Goal: Task Accomplishment & Management: Complete application form

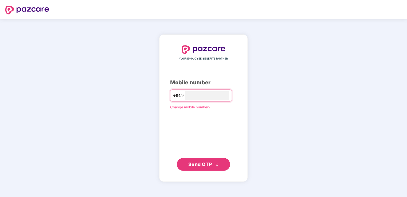
type input "**********"
click at [200, 165] on span "Send OTP" at bounding box center [200, 164] width 24 height 6
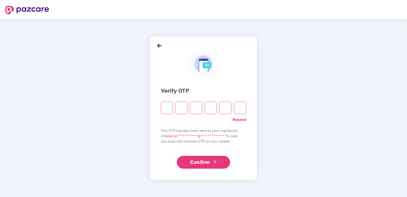
type input "*"
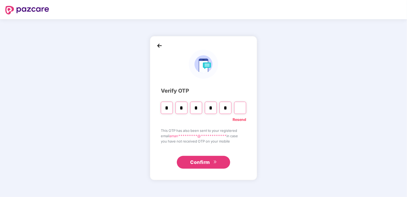
type input "*"
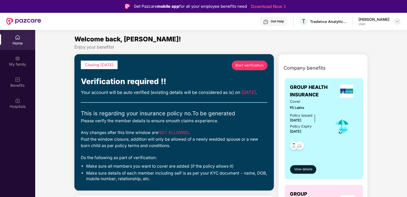
click at [399, 22] on img at bounding box center [398, 21] width 4 height 4
click at [22, 60] on div "My family" at bounding box center [17, 61] width 35 height 20
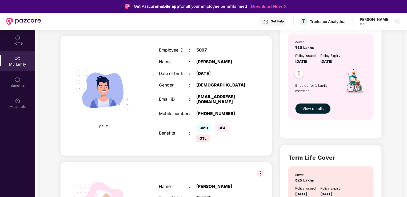
scroll to position [187, 0]
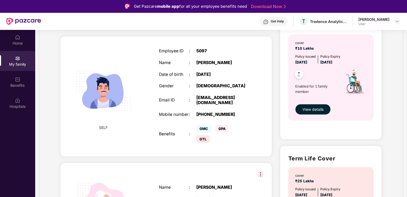
click at [302, 111] on button "View details" at bounding box center [312, 109] width 35 height 11
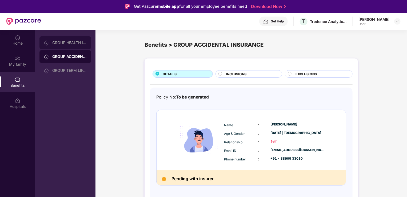
click at [85, 46] on div "GROUP HEALTH INSURANCE" at bounding box center [66, 42] width 52 height 13
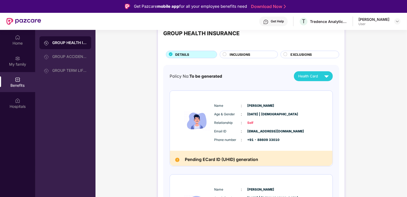
scroll to position [53, 0]
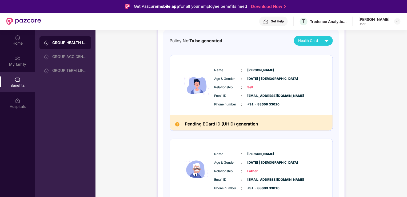
click at [194, 108] on img at bounding box center [197, 85] width 32 height 47
click at [320, 42] on div "Health Card" at bounding box center [314, 40] width 33 height 9
click at [274, 50] on div "Policy No: To be generated Health Card Name : [PERSON_NAME] Age & Gender : [DAT…" at bounding box center [251, 171] width 163 height 271
click at [7, 60] on div "My family" at bounding box center [17, 61] width 35 height 20
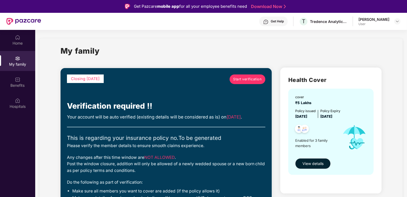
click at [248, 80] on span "Start verification" at bounding box center [248, 79] width 29 height 5
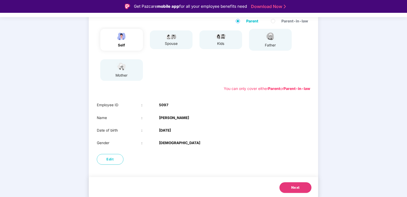
scroll to position [60, 0]
click at [298, 186] on span "Next" at bounding box center [295, 186] width 9 height 5
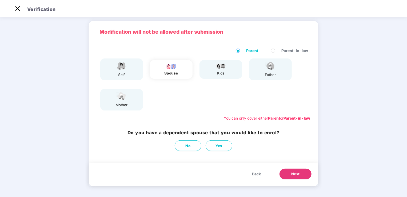
scroll to position [17, 0]
click at [16, 7] on img at bounding box center [17, 8] width 9 height 9
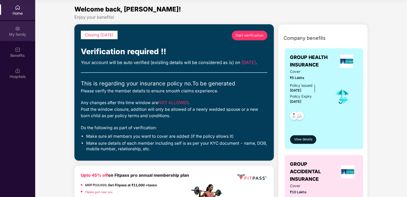
click at [19, 29] on img at bounding box center [17, 28] width 5 height 5
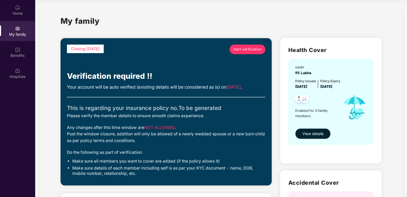
click at [248, 51] on span "Start verification" at bounding box center [248, 49] width 29 height 5
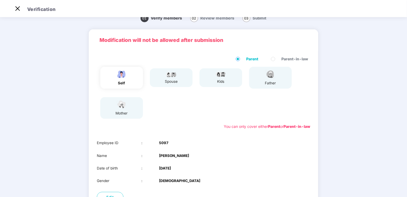
scroll to position [7, 0]
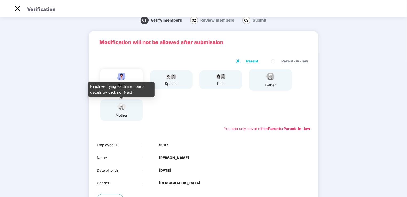
click at [119, 109] on img at bounding box center [121, 106] width 13 height 9
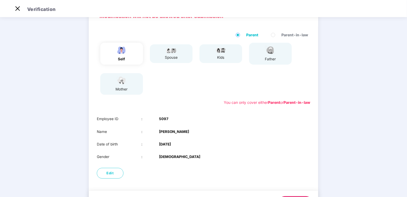
scroll to position [60, 0]
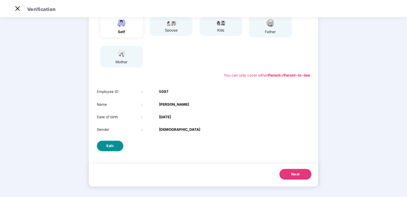
click at [113, 147] on span "Edit" at bounding box center [110, 145] width 7 height 5
select select "****"
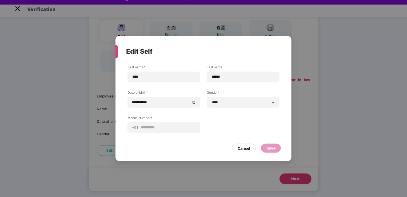
scroll to position [13, 0]
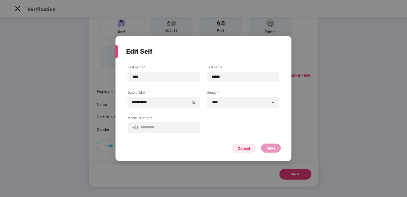
click at [250, 149] on div "Cancel" at bounding box center [244, 148] width 13 height 6
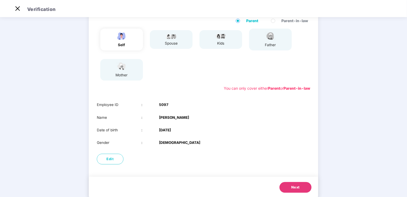
scroll to position [60, 0]
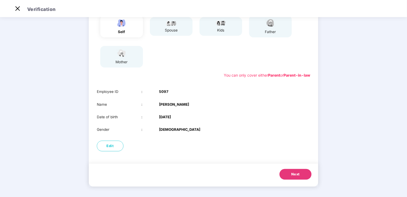
click at [174, 32] on div "spouse" at bounding box center [171, 30] width 13 height 6
click at [290, 172] on button "Next" at bounding box center [296, 174] width 32 height 11
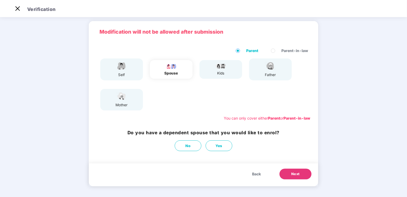
scroll to position [17, 0]
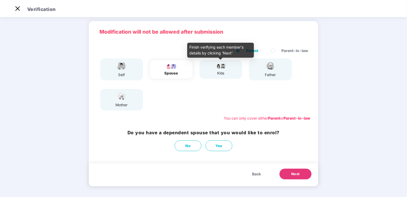
click at [215, 70] on div "kids" at bounding box center [220, 69] width 13 height 13
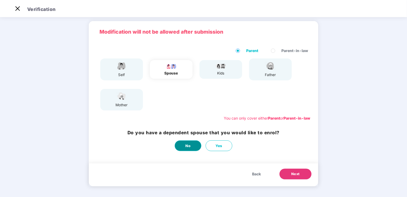
click at [181, 145] on button "No" at bounding box center [188, 145] width 27 height 11
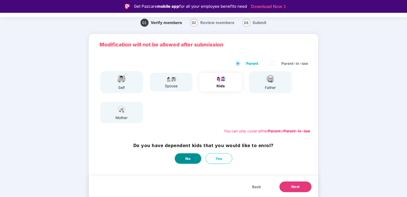
click at [193, 155] on button "No" at bounding box center [188, 158] width 27 height 11
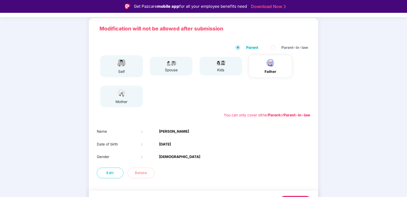
scroll to position [48, 0]
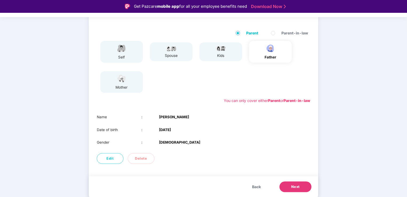
click at [289, 185] on button "Next" at bounding box center [296, 187] width 32 height 11
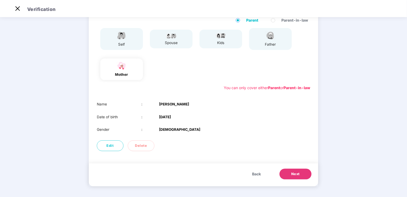
click at [290, 175] on button "Next" at bounding box center [296, 174] width 32 height 11
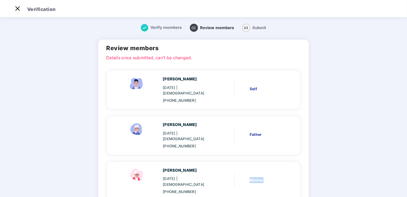
click at [290, 175] on div "Madhu Sharma 01 Mar 1959 | Female +918860933010 Mother" at bounding box center [203, 181] width 193 height 38
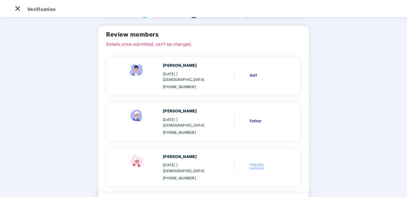
scroll to position [31, 0]
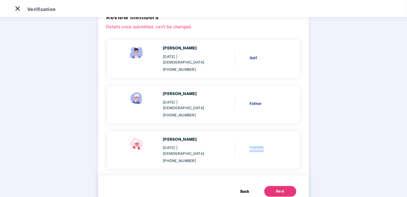
click at [277, 186] on button "Next" at bounding box center [281, 191] width 32 height 11
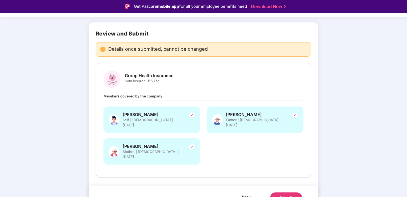
click at [281, 192] on button "Submit" at bounding box center [286, 197] width 32 height 11
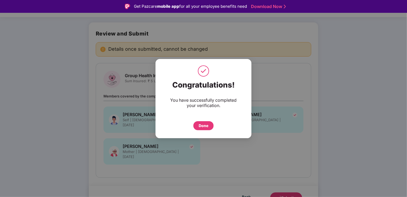
click at [206, 127] on div "Done" at bounding box center [204, 126] width 10 height 6
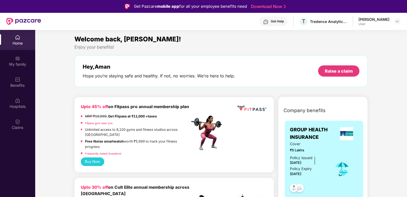
scroll to position [53, 0]
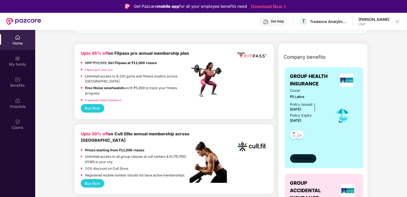
drag, startPoint x: 289, startPoint y: 154, endPoint x: 292, endPoint y: 155, distance: 2.7
click at [291, 155] on div "GROUP HEALTH INSURANCE Cover ₹5 Lakhs Policy issued [DATE] Policy Expiry [DATE]…" at bounding box center [324, 117] width 79 height 101
click at [295, 157] on span "View details" at bounding box center [303, 158] width 18 height 5
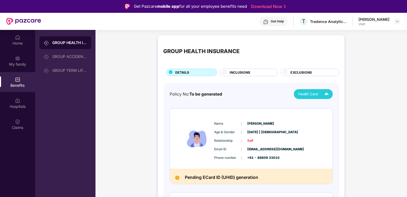
click at [309, 94] on span "Health Card" at bounding box center [308, 94] width 20 height 6
click at [257, 72] on div "INCLUSIONS" at bounding box center [251, 73] width 48 height 6
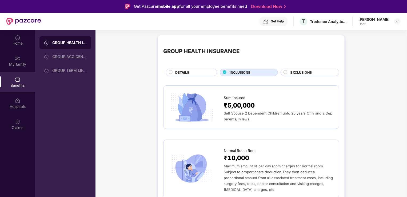
click at [302, 72] on span "EXCLUSIONS" at bounding box center [301, 72] width 21 height 5
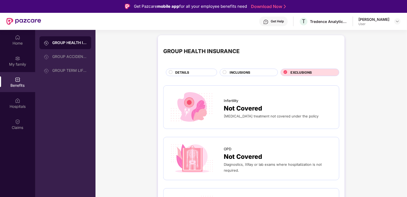
click at [302, 72] on span "EXCLUSIONS" at bounding box center [301, 72] width 21 height 5
click at [252, 72] on div "INCLUSIONS" at bounding box center [251, 73] width 48 height 6
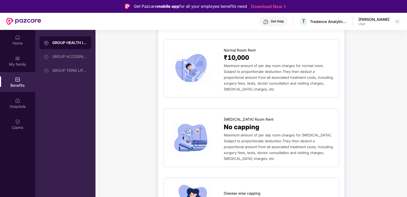
scroll to position [107, 0]
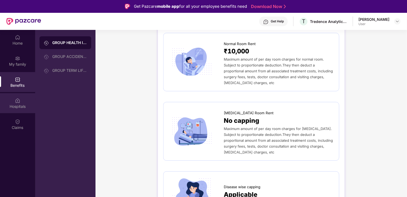
click at [18, 105] on div "Hospitals" at bounding box center [17, 106] width 35 height 5
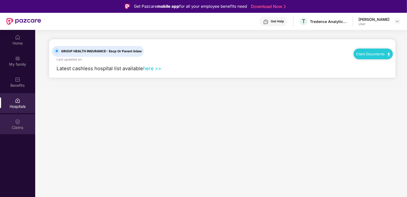
click at [15, 124] on div "Claims" at bounding box center [17, 124] width 35 height 20
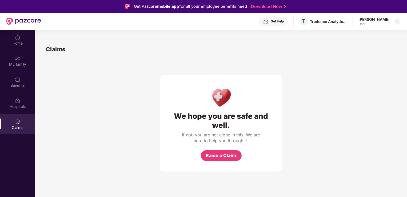
click at [15, 124] on div "Claims" at bounding box center [17, 124] width 35 height 20
click at [18, 100] on img at bounding box center [17, 100] width 5 height 5
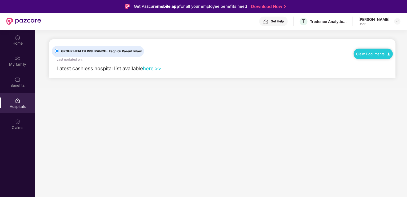
click at [378, 22] on div "User" at bounding box center [374, 24] width 31 height 4
click at [404, 21] on header "Get Help T Tredence Analytics Solutions Private Limited [PERSON_NAME] User" at bounding box center [203, 21] width 407 height 17
click at [396, 19] on img at bounding box center [398, 21] width 4 height 4
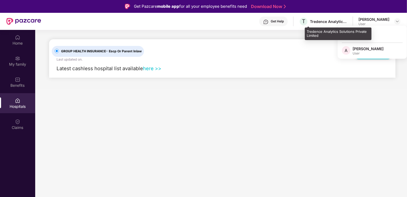
click at [320, 21] on div "Tredence Analytics Solutions Private Limited" at bounding box center [328, 21] width 37 height 5
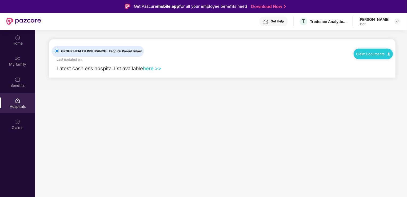
click at [283, 25] on div "Get Help" at bounding box center [273, 22] width 29 height 10
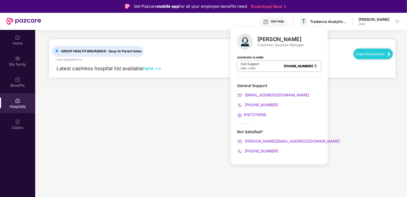
click at [250, 104] on span "[PHONE_NUMBER]" at bounding box center [261, 104] width 34 height 5
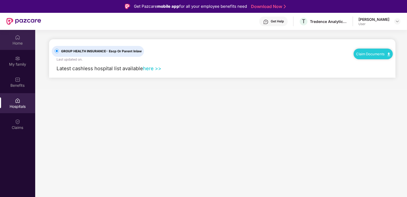
click at [23, 46] on div "Home" at bounding box center [17, 40] width 35 height 20
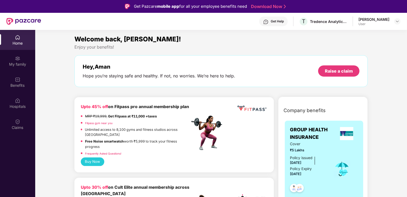
click at [23, 46] on div "Home" at bounding box center [17, 40] width 35 height 20
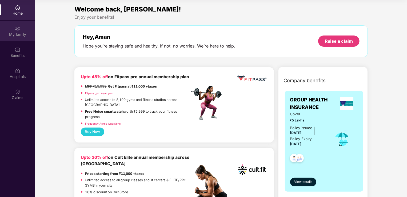
click at [13, 33] on div "My family" at bounding box center [17, 34] width 35 height 5
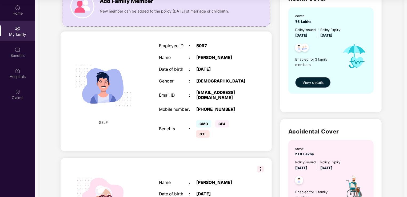
scroll to position [53, 0]
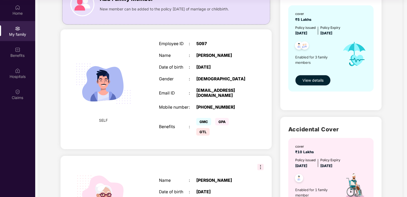
click at [311, 82] on span "View details" at bounding box center [313, 80] width 21 height 6
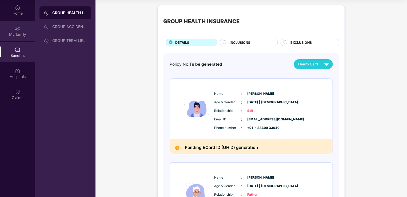
click at [5, 30] on div "My family" at bounding box center [17, 31] width 35 height 20
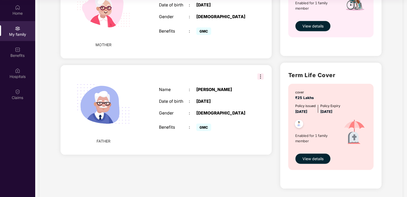
scroll to position [253, 0]
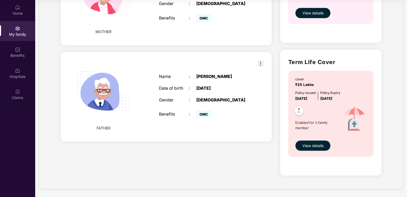
click at [317, 145] on span "View details" at bounding box center [313, 146] width 21 height 6
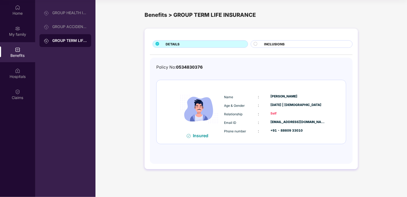
click at [281, 47] on div "INCLUSIONS" at bounding box center [306, 45] width 88 height 6
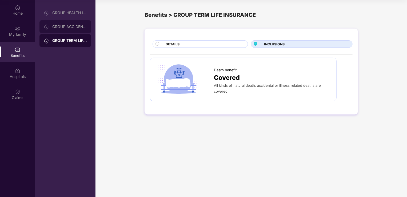
click at [70, 29] on div "GROUP ACCIDENTAL INSURANCE" at bounding box center [69, 27] width 35 height 4
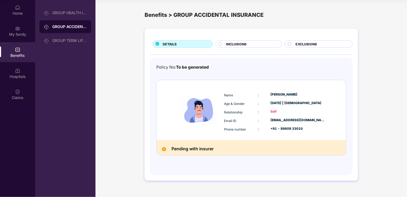
click at [317, 45] on div "EXCLUSIONS" at bounding box center [321, 45] width 57 height 6
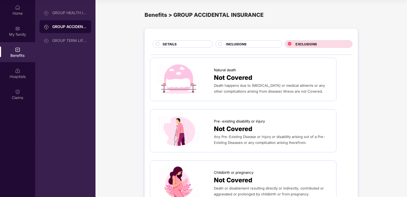
click at [235, 45] on span "INCLUSIONS" at bounding box center [236, 44] width 21 height 5
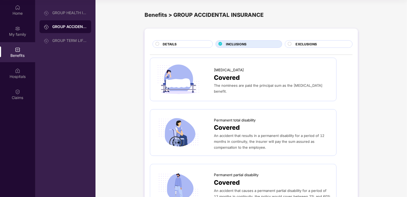
click at [189, 45] on div "DETAILS" at bounding box center [185, 45] width 50 height 6
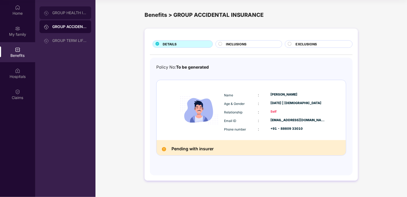
click at [83, 16] on div "GROUP HEALTH INSURANCE" at bounding box center [66, 12] width 52 height 13
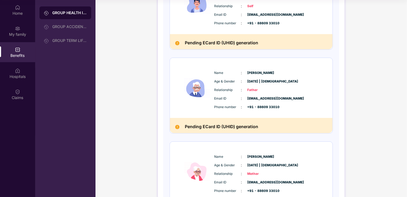
scroll to position [157, 0]
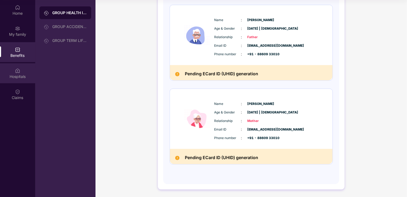
click at [10, 70] on div "Hospitals" at bounding box center [17, 73] width 35 height 20
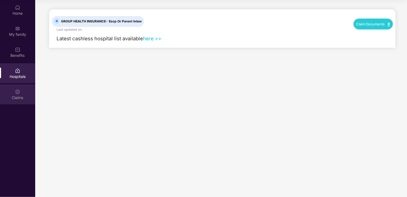
click at [19, 97] on div "Claims" at bounding box center [17, 97] width 35 height 5
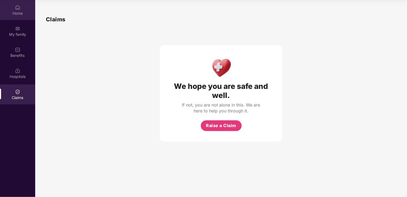
click at [10, 18] on div "Home" at bounding box center [17, 10] width 35 height 20
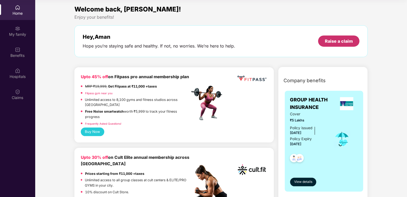
click at [332, 44] on div "Raise a claim" at bounding box center [338, 40] width 41 height 11
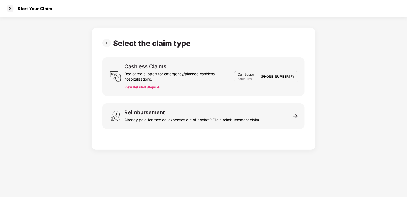
scroll to position [13, 0]
click at [10, 9] on div at bounding box center [10, 8] width 9 height 9
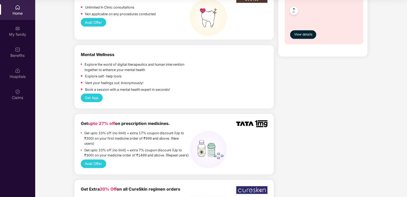
scroll to position [374, 0]
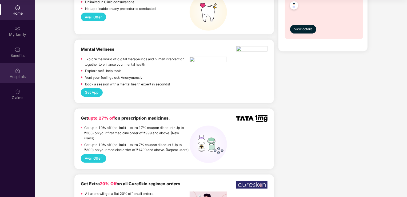
click at [14, 80] on div "Hospitals" at bounding box center [17, 73] width 35 height 20
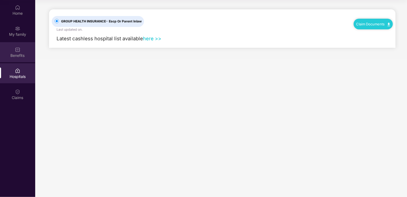
click at [21, 55] on div "Benefits" at bounding box center [17, 55] width 35 height 5
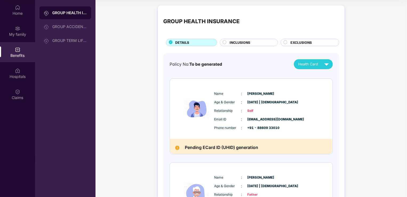
click at [253, 43] on div "INCLUSIONS" at bounding box center [251, 43] width 48 height 6
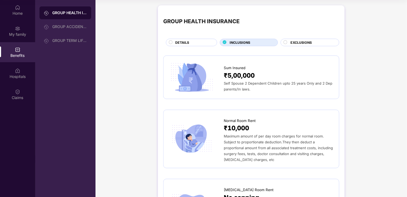
click at [295, 43] on span "EXCLUSIONS" at bounding box center [301, 42] width 21 height 5
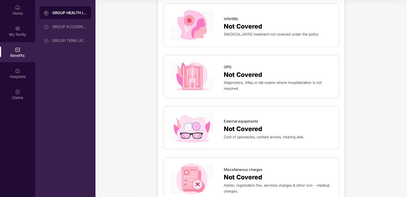
scroll to position [53, 0]
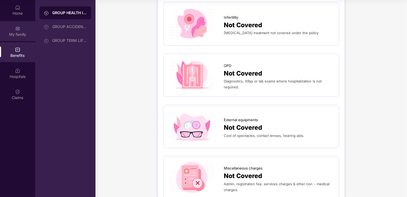
click at [19, 35] on div "My family" at bounding box center [17, 34] width 35 height 5
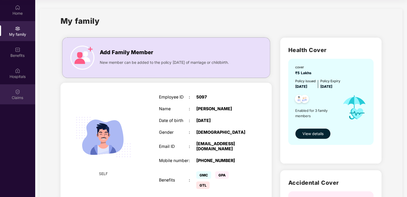
click at [23, 90] on div "Claims" at bounding box center [17, 94] width 35 height 20
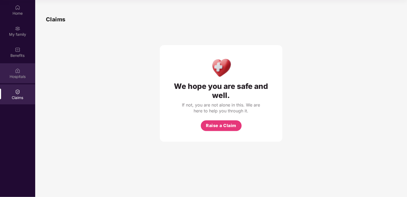
click at [9, 80] on div "Hospitals" at bounding box center [17, 73] width 35 height 20
